Goal: Task Accomplishment & Management: Manage account settings

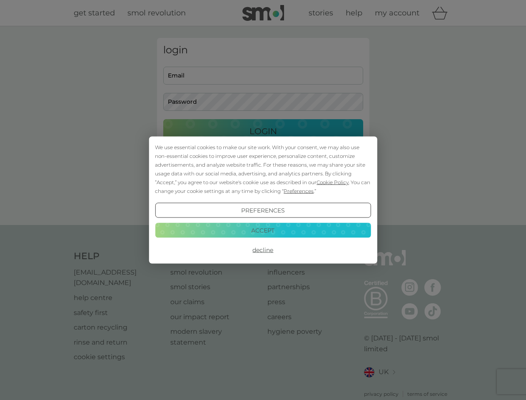
click at [333, 182] on span "Cookie Policy" at bounding box center [333, 182] width 32 height 6
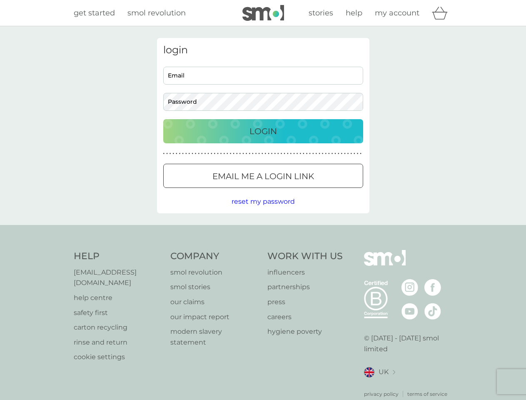
click at [298, 191] on div "login Email Password Login ● ● ● ● ● ● ● ● ● ● ● ● ● ● ● ● ● ● ● ● ● ● ● ● ● ● …" at bounding box center [263, 125] width 213 height 175
click at [263, 210] on div "login Email Password Login ● ● ● ● ● ● ● ● ● ● ● ● ● ● ● ● ● ● ● ● ● ● ● ● ● ● …" at bounding box center [263, 125] width 213 height 175
click at [263, 250] on div "Help [EMAIL_ADDRESS][DOMAIN_NAME] help centre safety first carton recycling rin…" at bounding box center [263, 324] width 379 height 148
click at [263, 230] on div "Help [EMAIL_ADDRESS][DOMAIN_NAME] help centre safety first carton recycling rin…" at bounding box center [263, 324] width 526 height 198
